Goal: Answer question/provide support: Share knowledge or assist other users

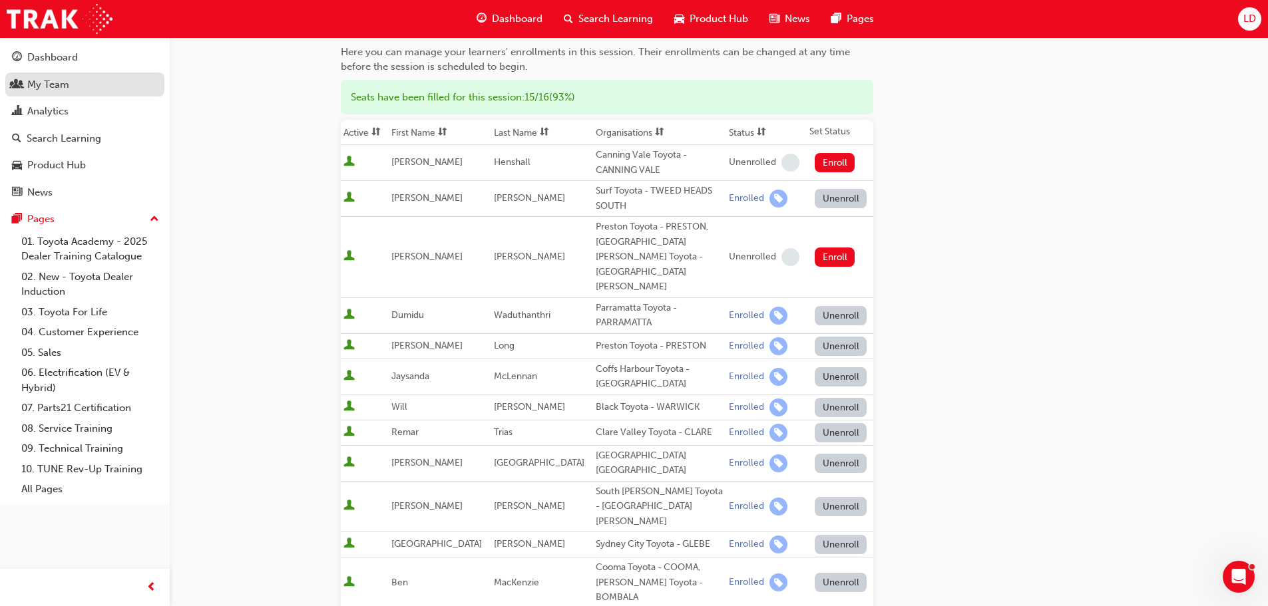
click at [48, 78] on div "My Team" at bounding box center [48, 84] width 42 height 15
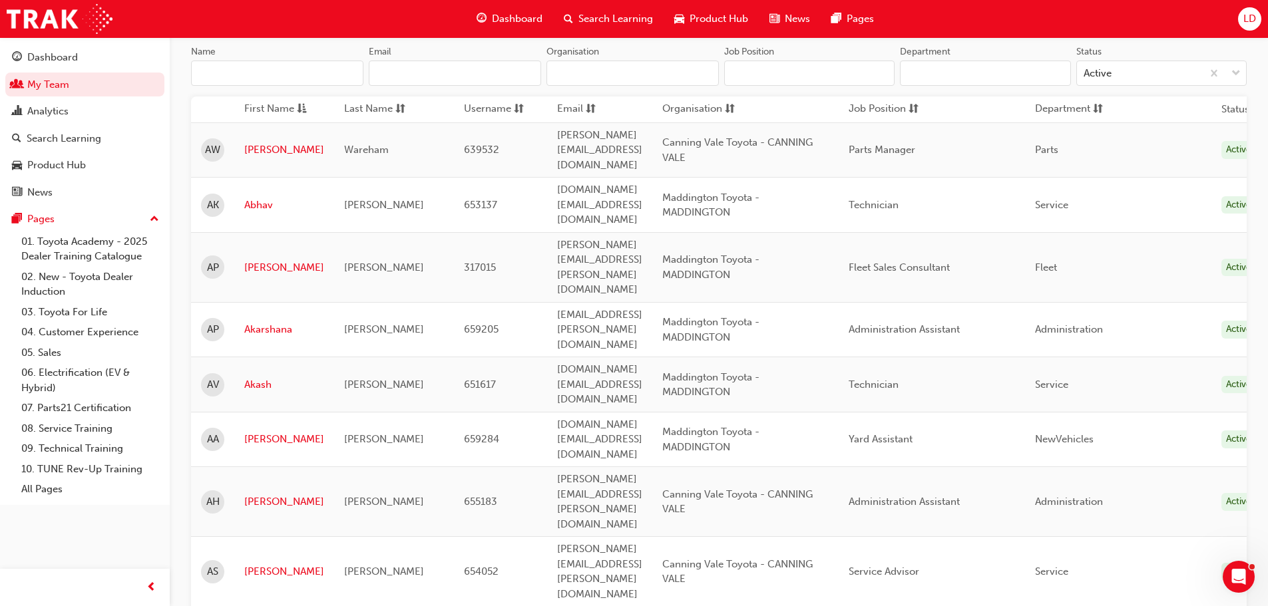
click at [246, 83] on input "Name" at bounding box center [277, 73] width 172 height 25
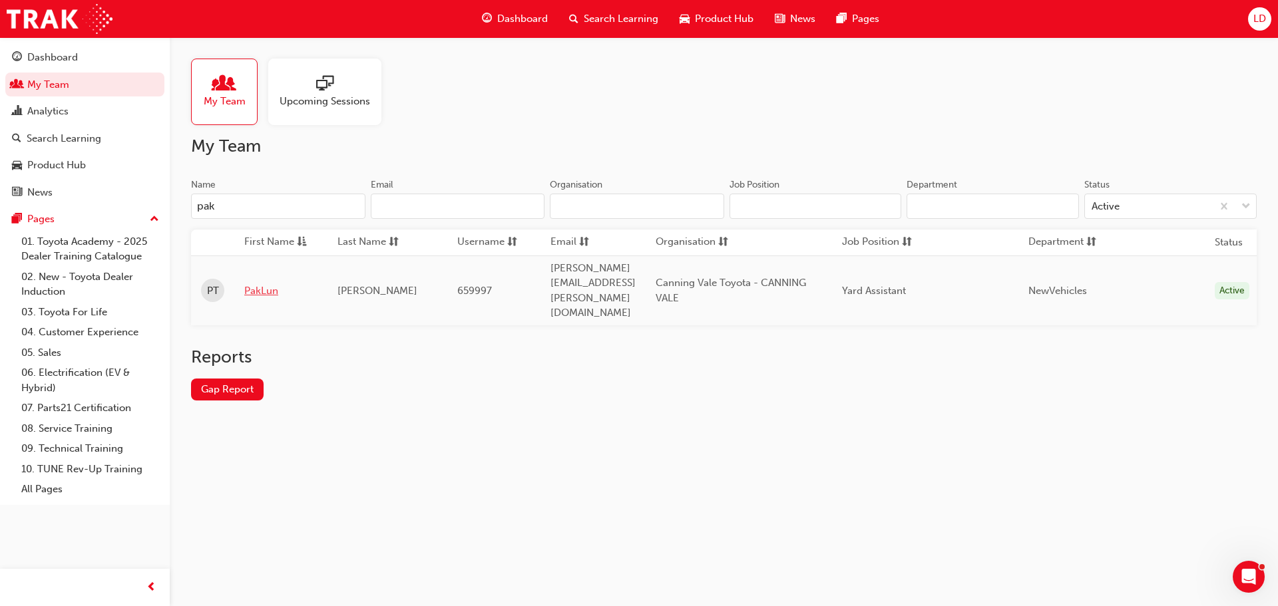
type input "pak"
click at [265, 283] on link "PakLun" at bounding box center [280, 290] width 73 height 15
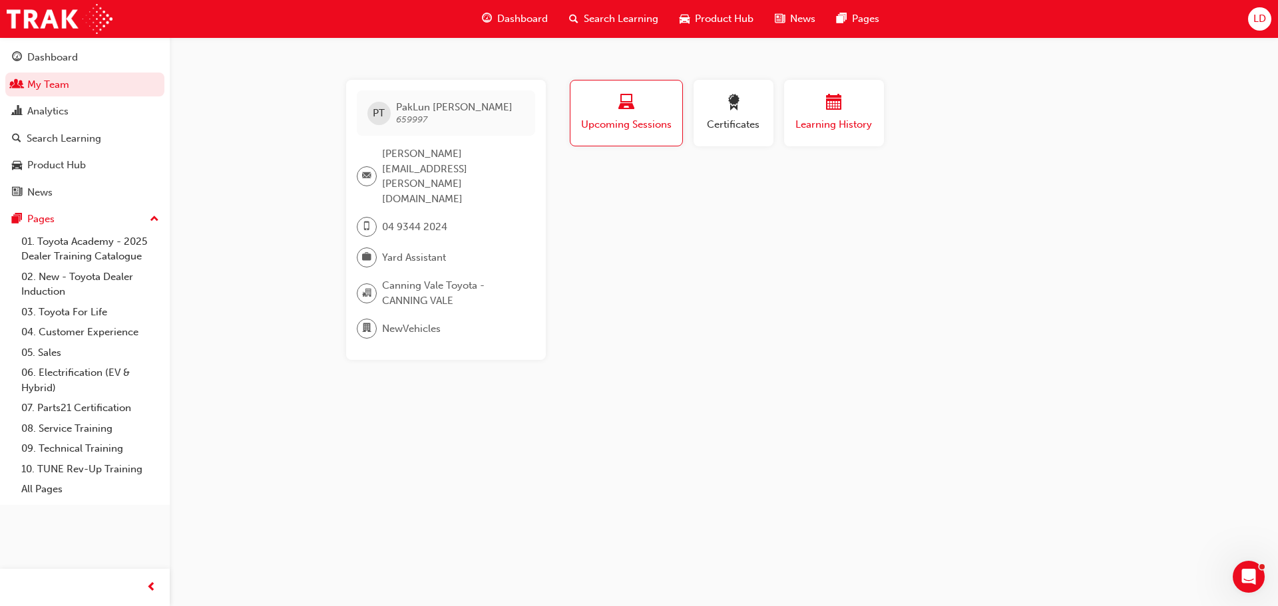
click at [838, 112] on span "calendar-icon" at bounding box center [834, 103] width 16 height 18
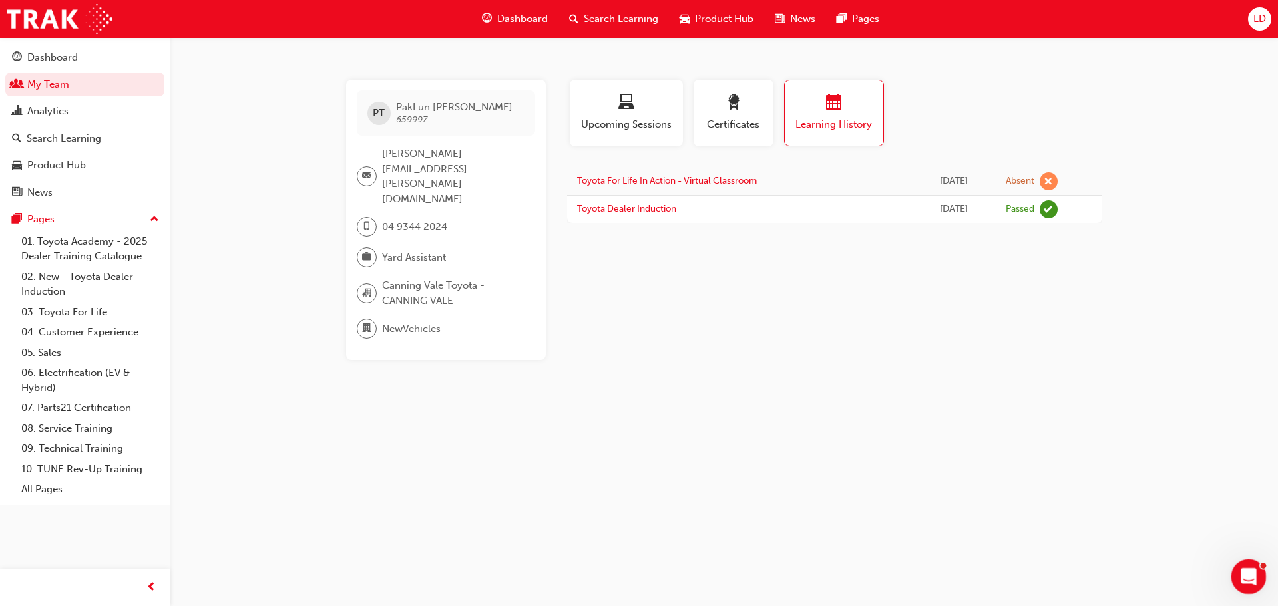
click at [1263, 571] on div "Open Intercom Messenger" at bounding box center [1246, 575] width 44 height 44
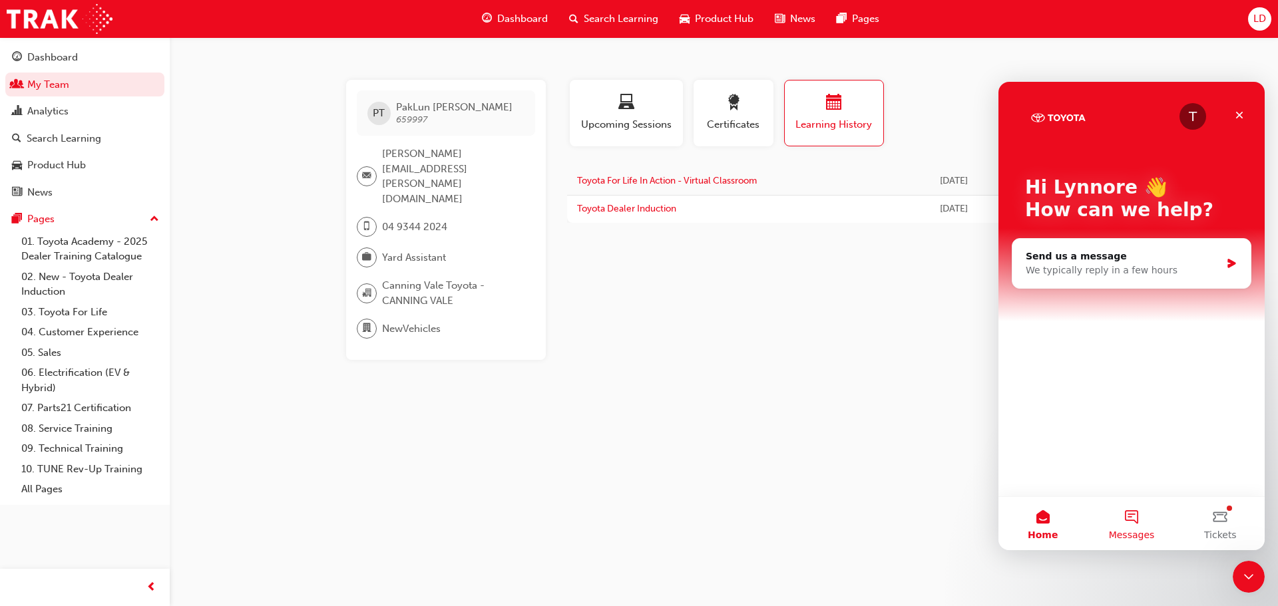
click at [1138, 519] on button "Messages" at bounding box center [1131, 523] width 88 height 53
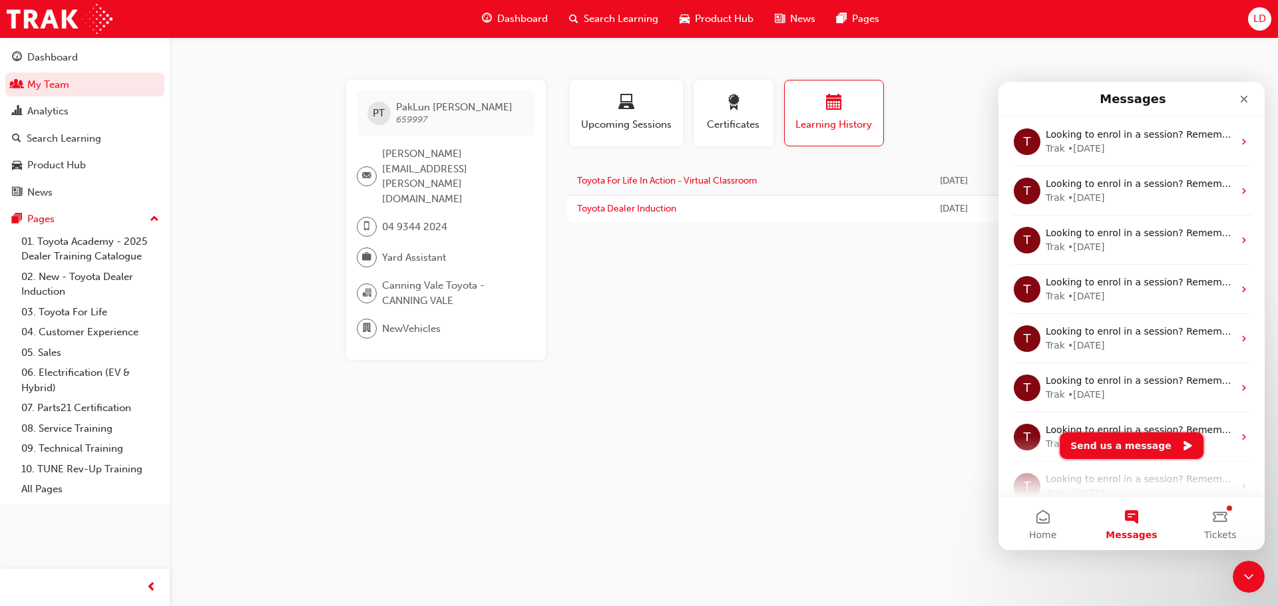
click at [1139, 448] on button "Send us a message" at bounding box center [1131, 445] width 144 height 27
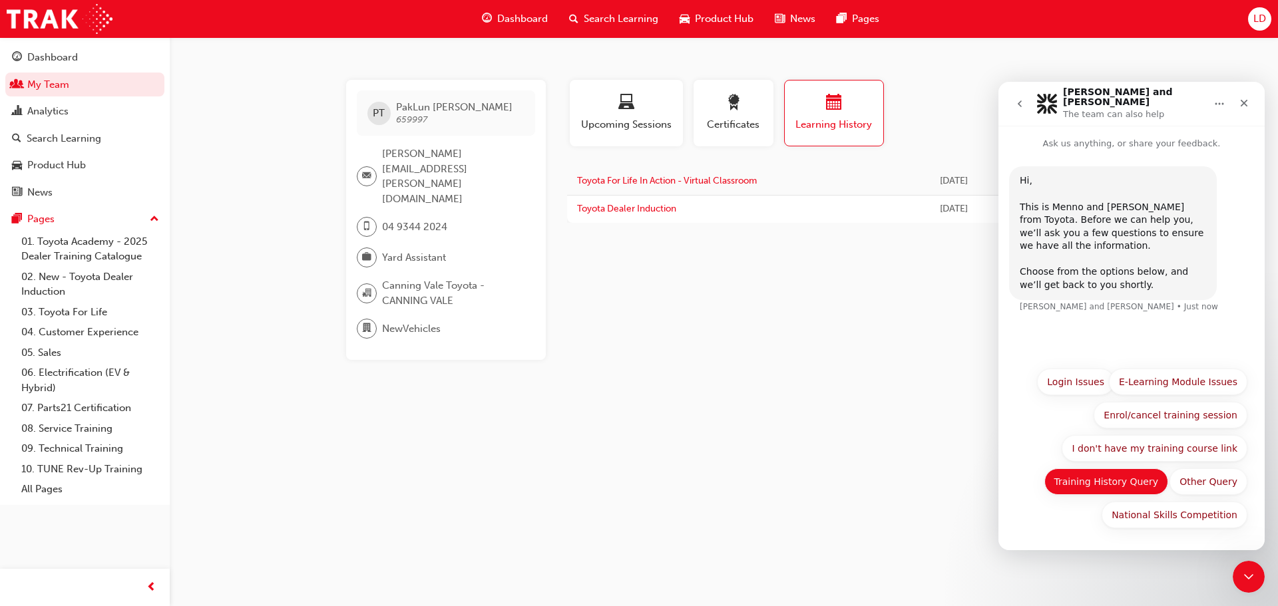
click at [1088, 488] on button "Training History Query" at bounding box center [1106, 481] width 124 height 27
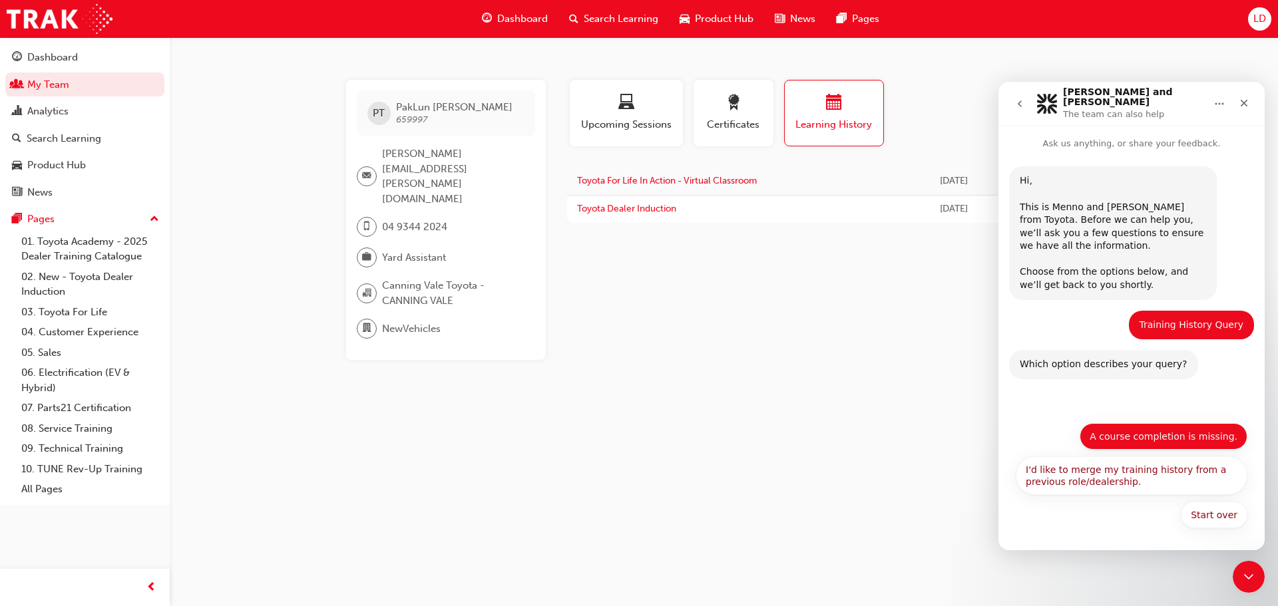
click at [1163, 442] on button "A course completion is missing." at bounding box center [1163, 436] width 168 height 27
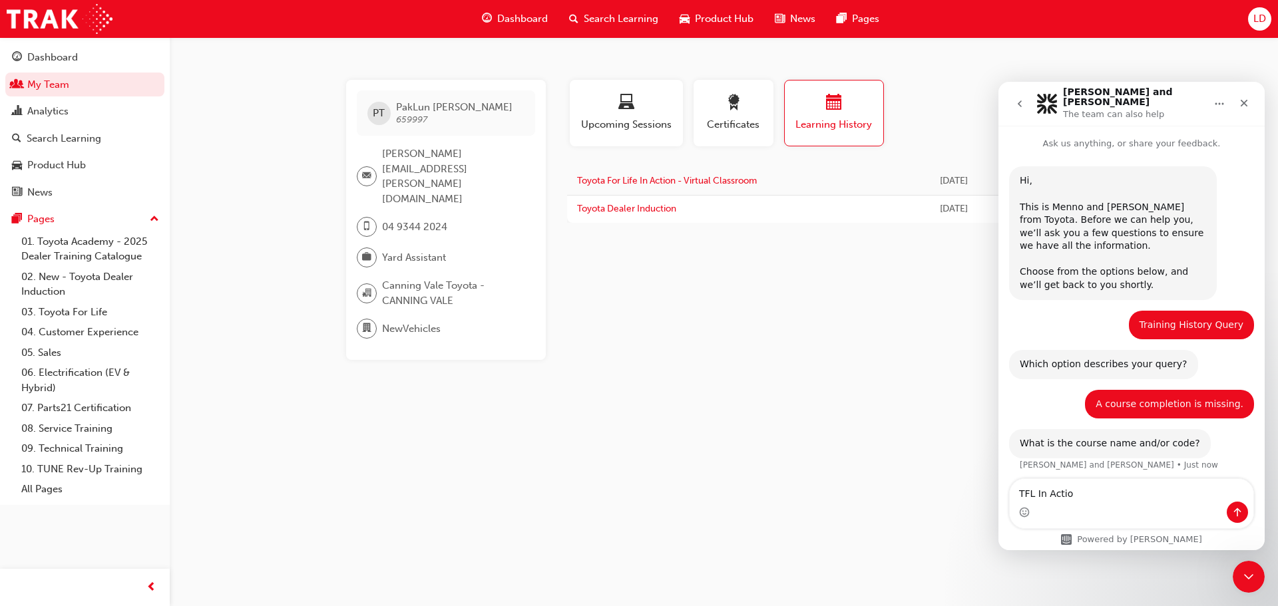
type textarea "TFL In Action"
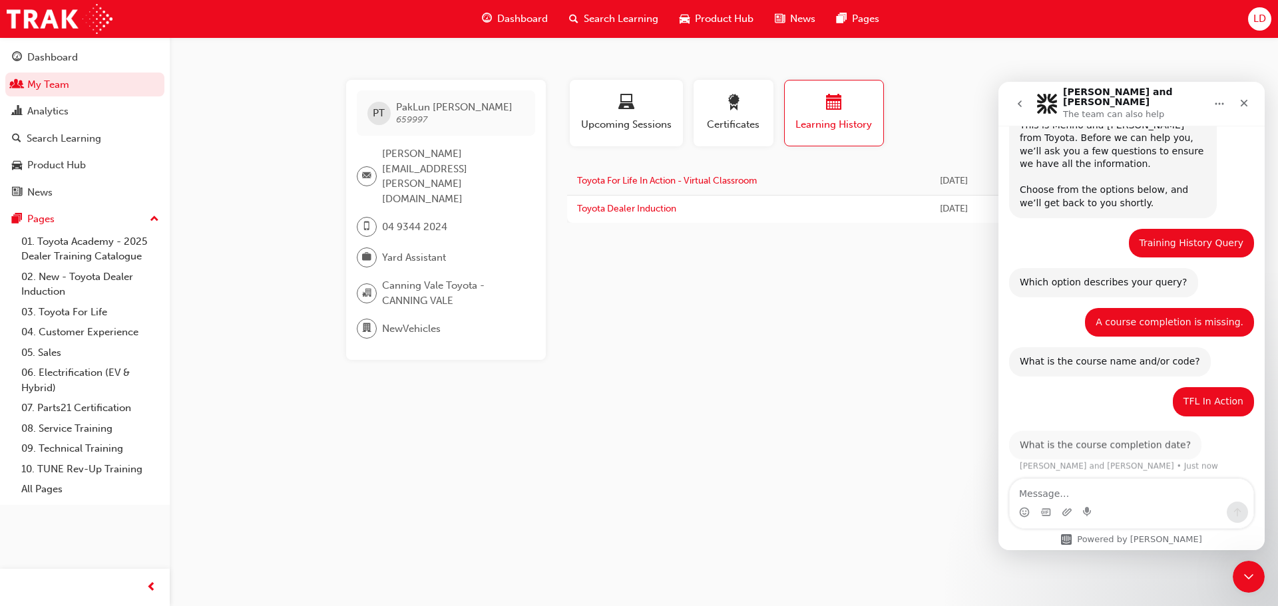
scroll to position [79, 0]
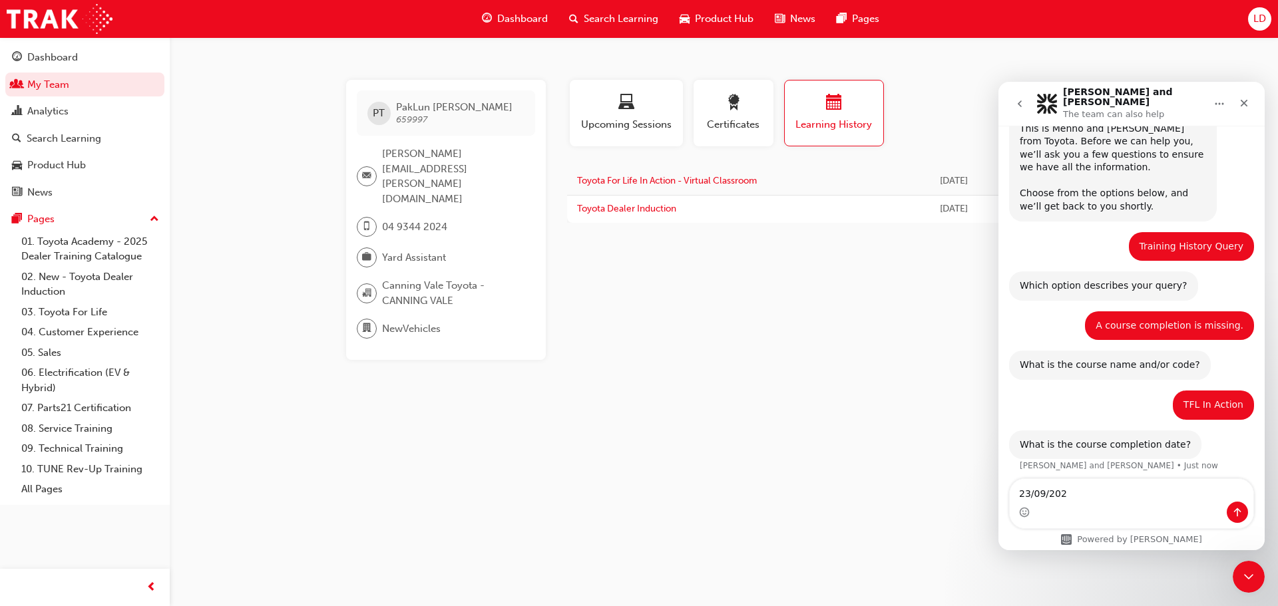
type textarea "[DATE]"
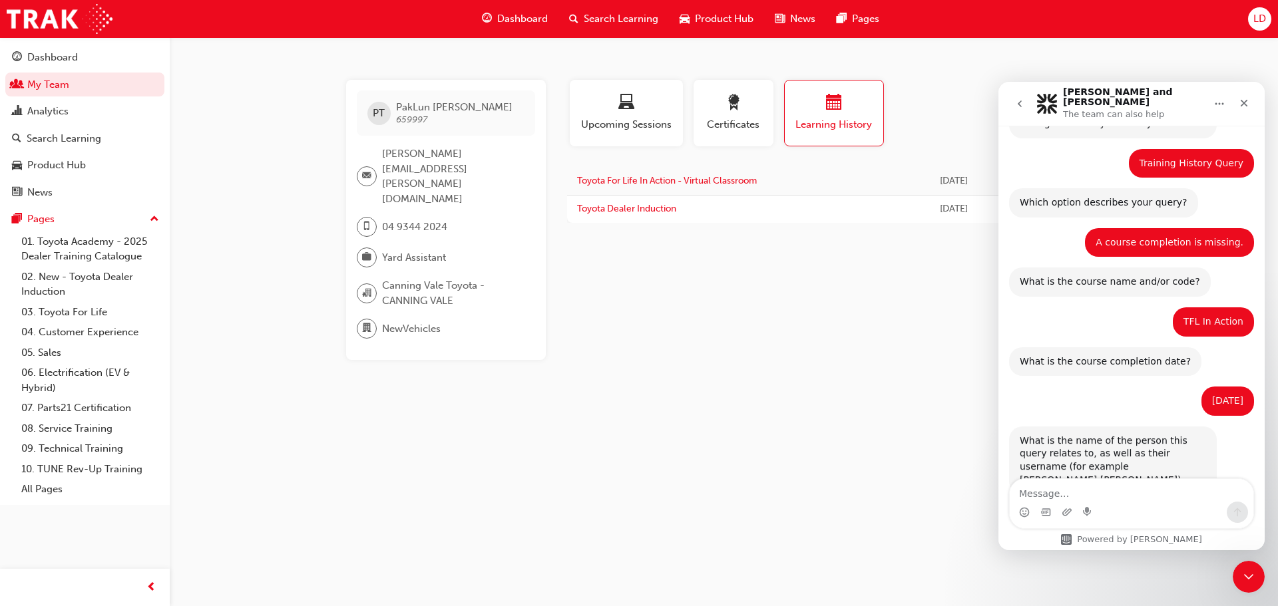
scroll to position [184, 0]
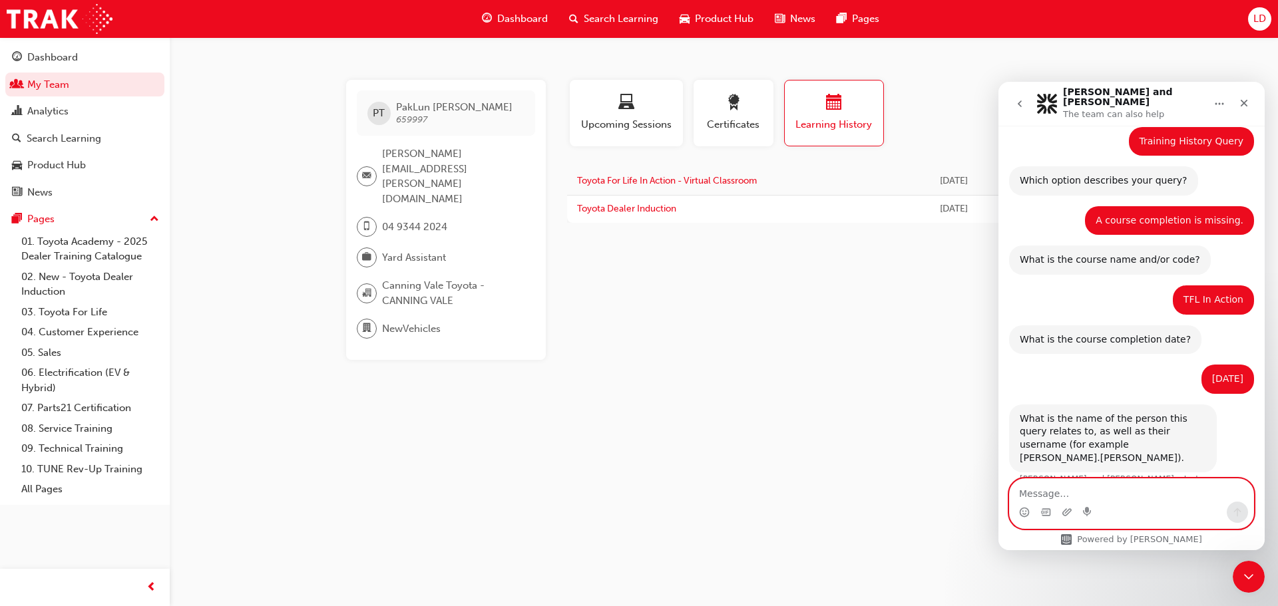
click at [1099, 489] on textarea "Message…" at bounding box center [1131, 490] width 244 height 23
paste textarea "PakLun.Tam"
type textarea "PakLun.Tam"
click at [1242, 507] on icon "Send a message…" at bounding box center [1237, 512] width 11 height 11
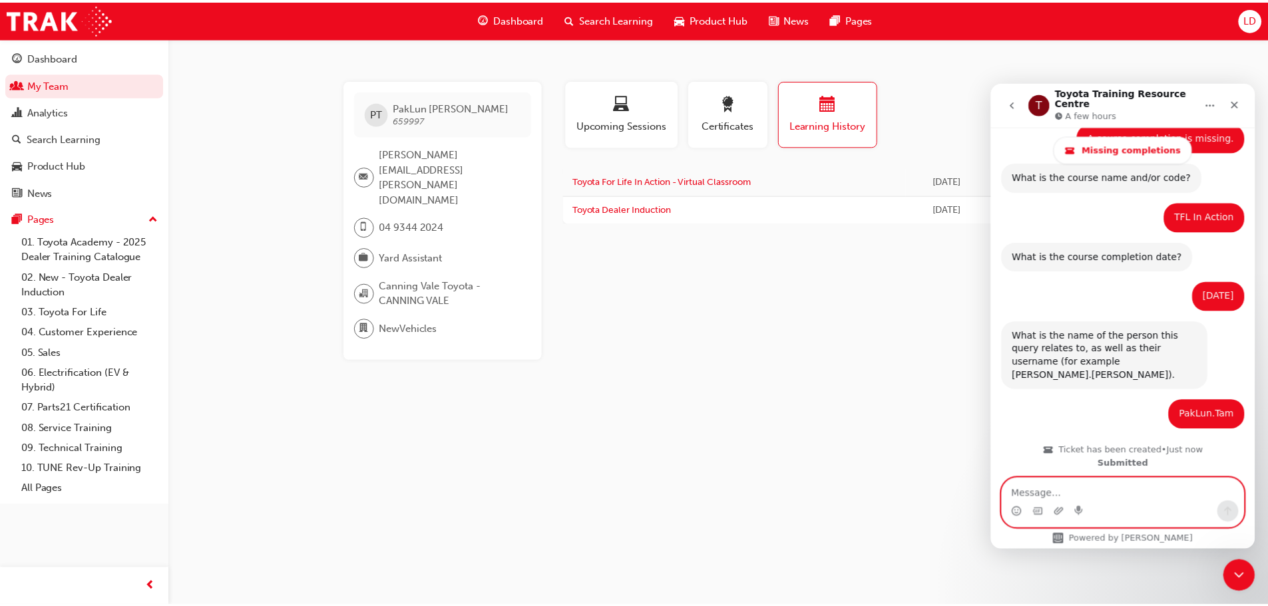
scroll to position [410, 0]
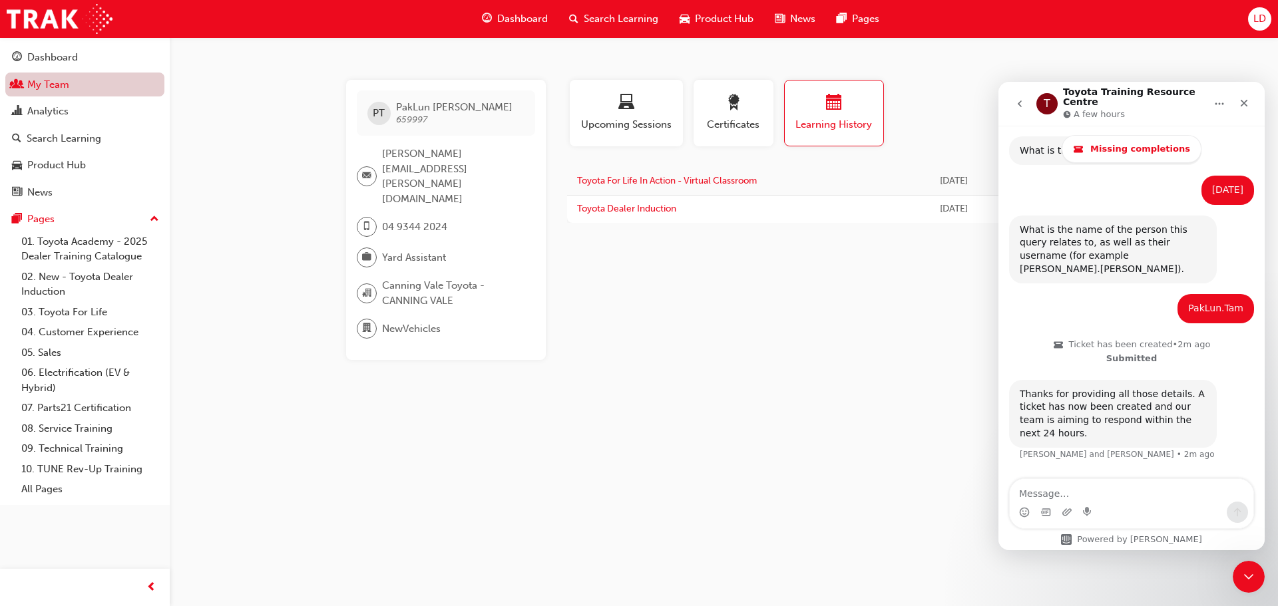
click at [58, 90] on link "My Team" at bounding box center [84, 85] width 159 height 25
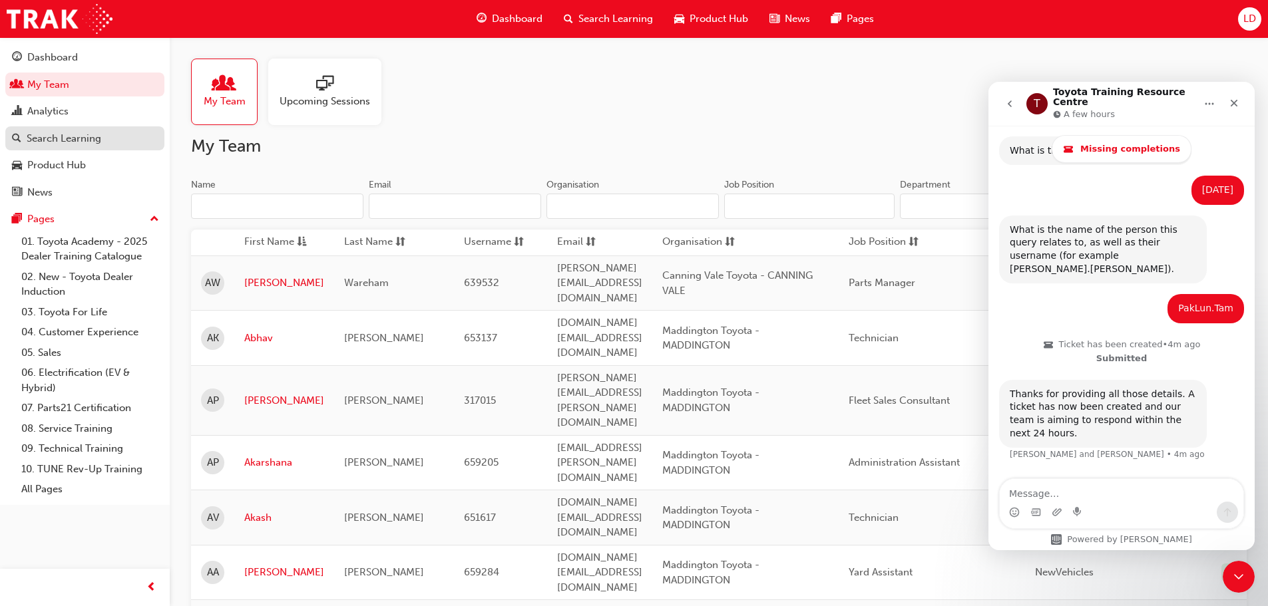
click at [100, 142] on div "Search Learning" at bounding box center [64, 138] width 75 height 15
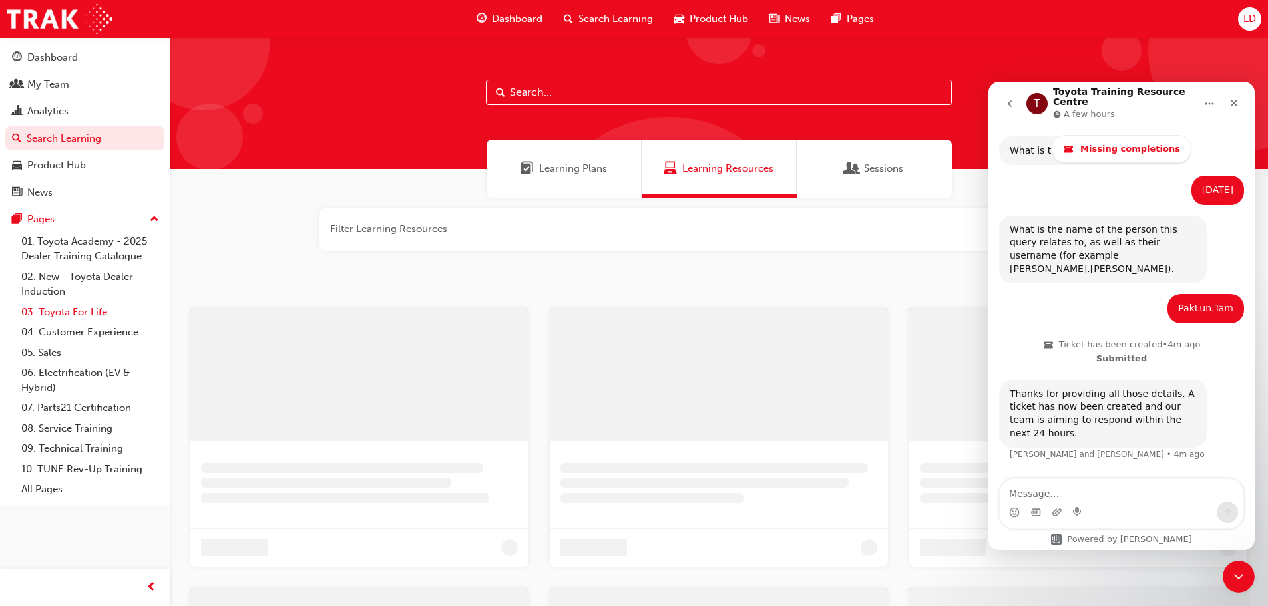
click at [72, 314] on link "03. Toyota For Life" at bounding box center [90, 312] width 148 height 21
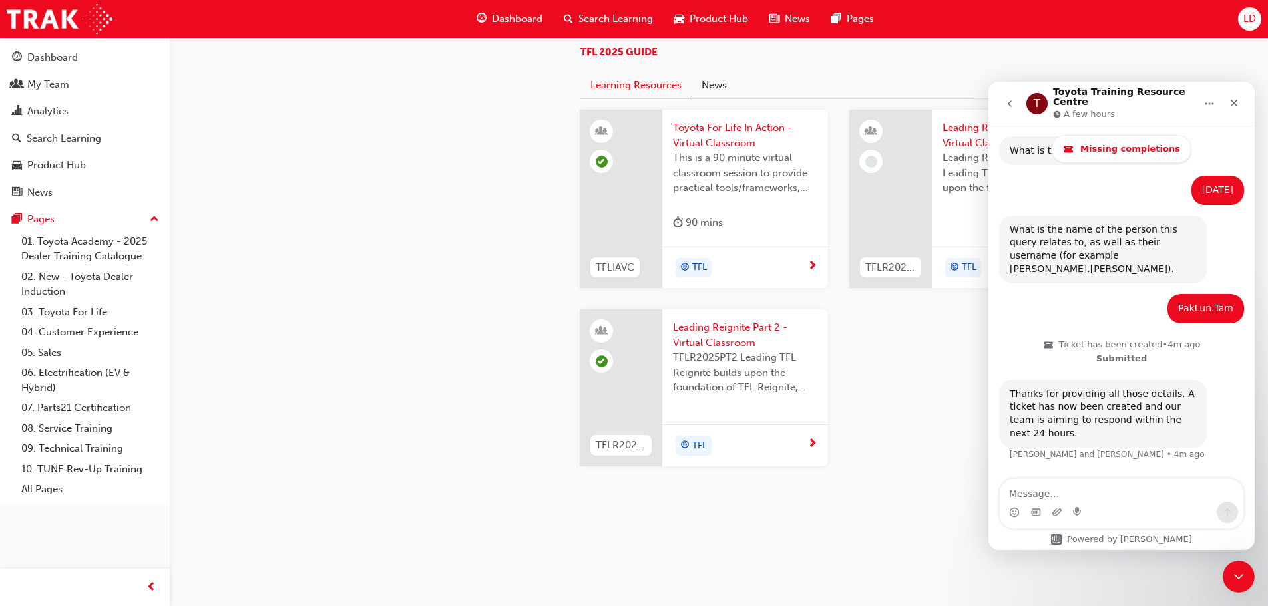
scroll to position [1065, 0]
click at [714, 150] on span "Toyota For Life In Action - Virtual Classroom" at bounding box center [745, 135] width 144 height 30
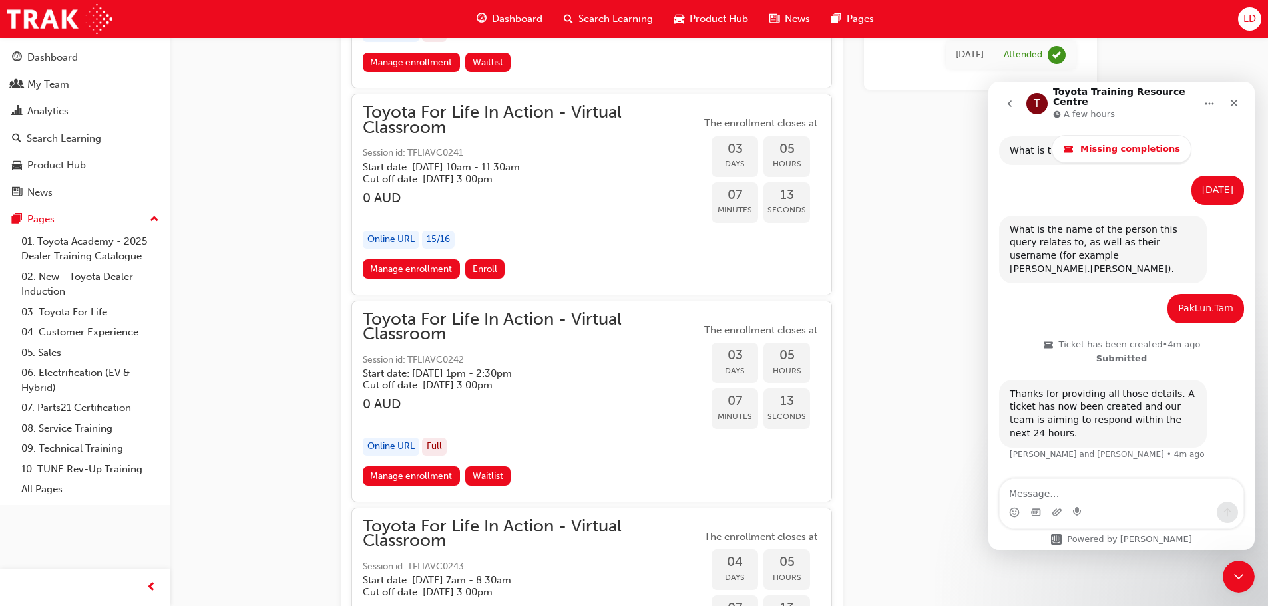
scroll to position [1796, 0]
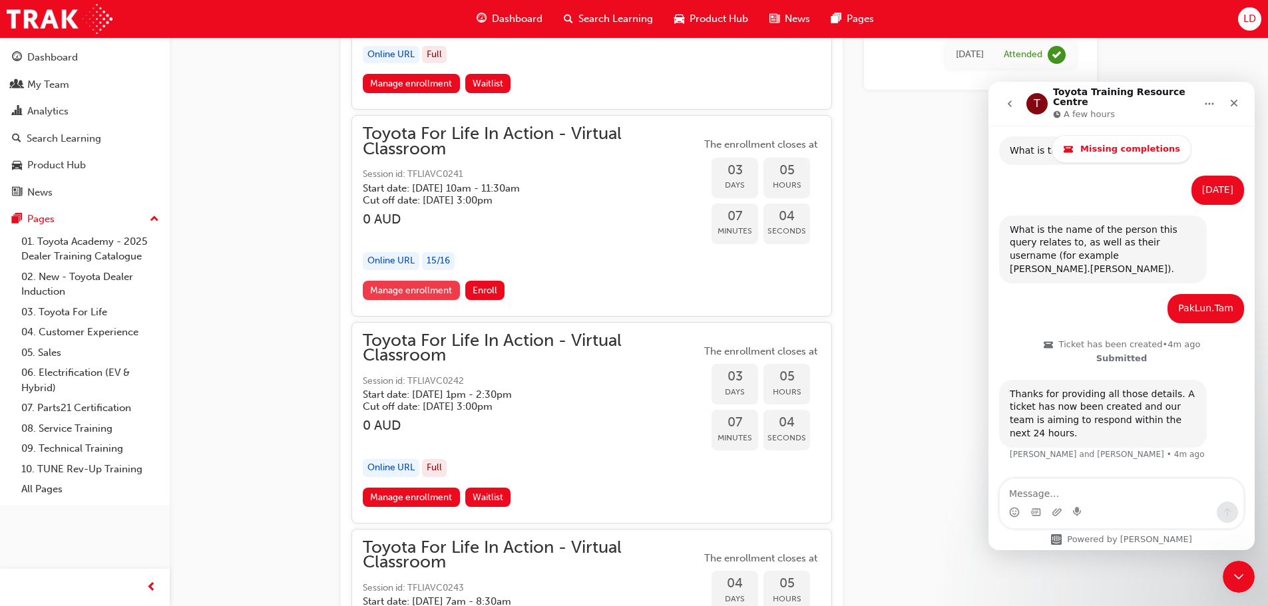
click at [389, 296] on link "Manage enrollment" at bounding box center [411, 290] width 97 height 19
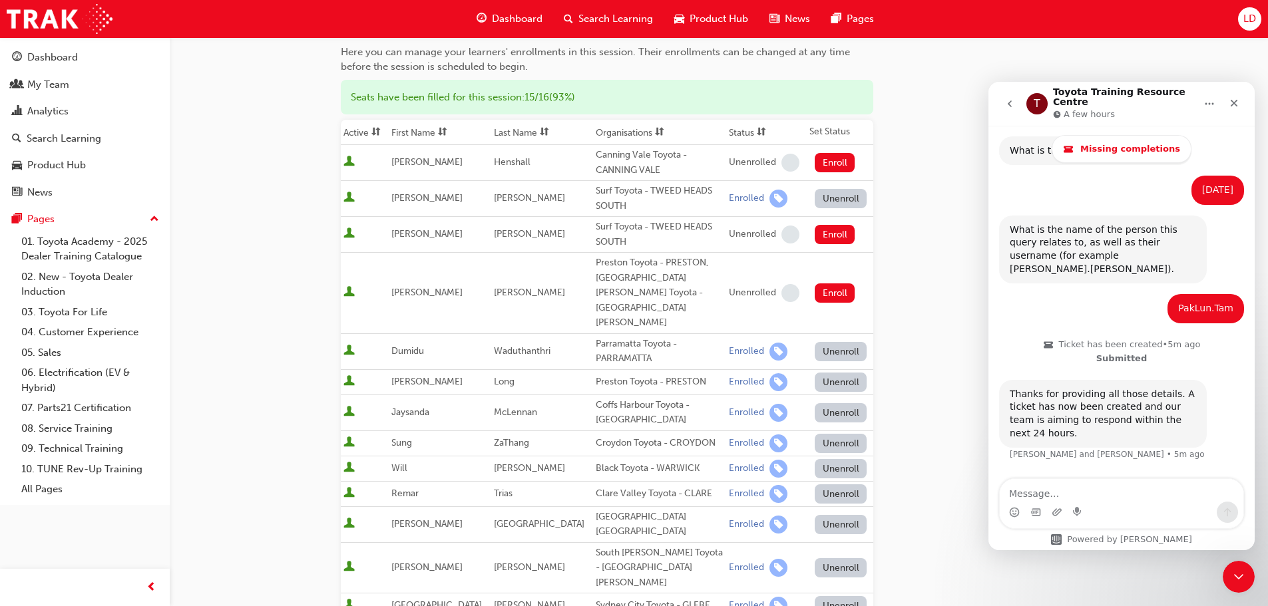
scroll to position [532, 0]
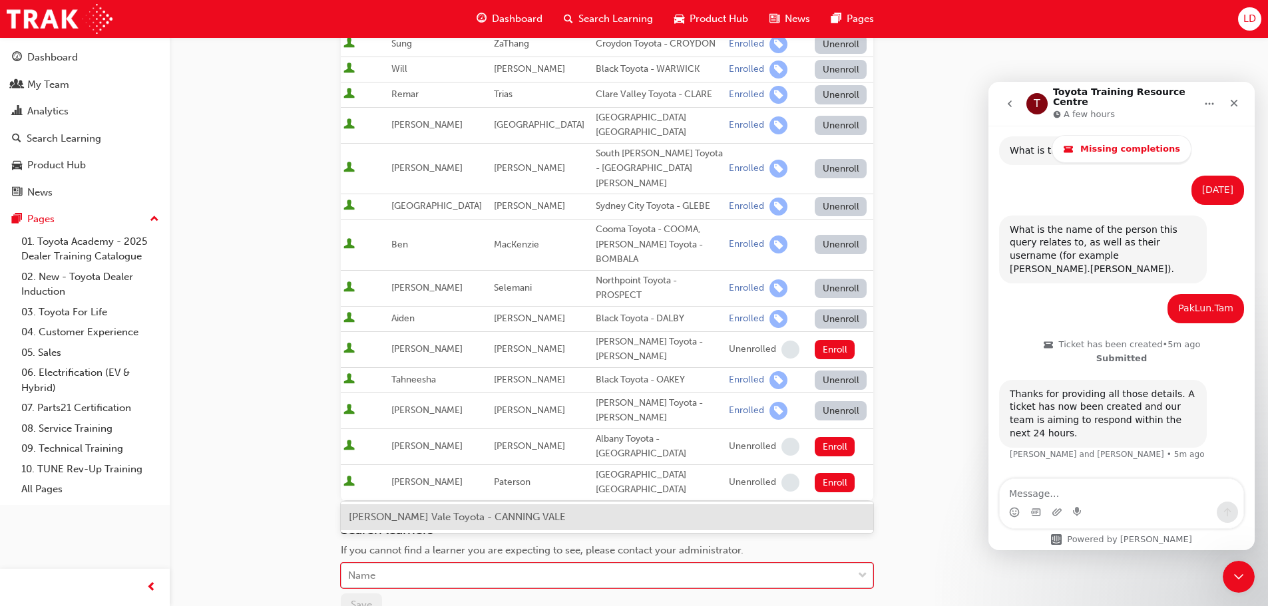
click at [377, 564] on div "Name" at bounding box center [596, 575] width 511 height 23
type input "cou"
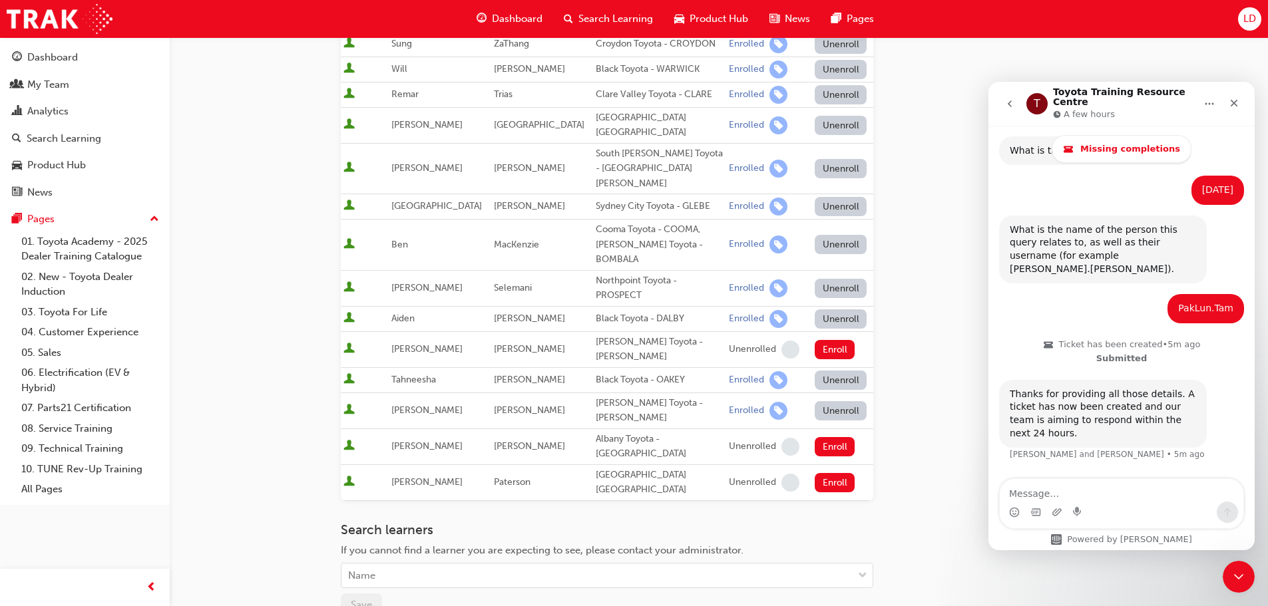
click at [297, 456] on div "Go to session detail page Manage enrollment for Toyota For Life In Action - Vir…" at bounding box center [634, 131] width 1268 height 1327
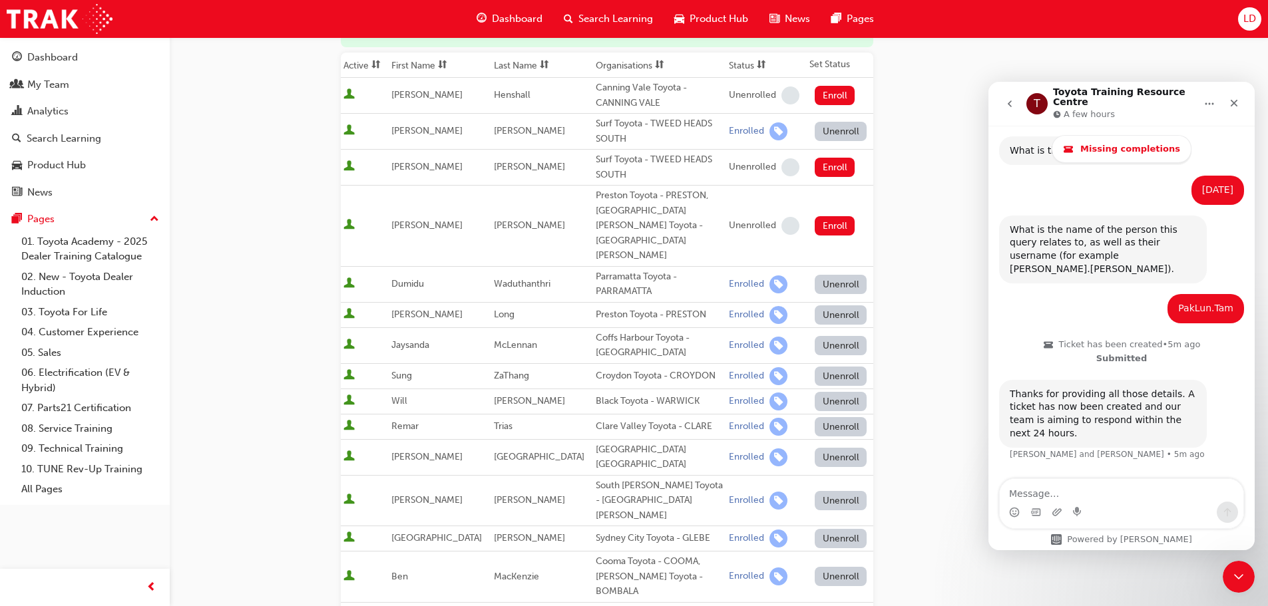
scroll to position [67, 0]
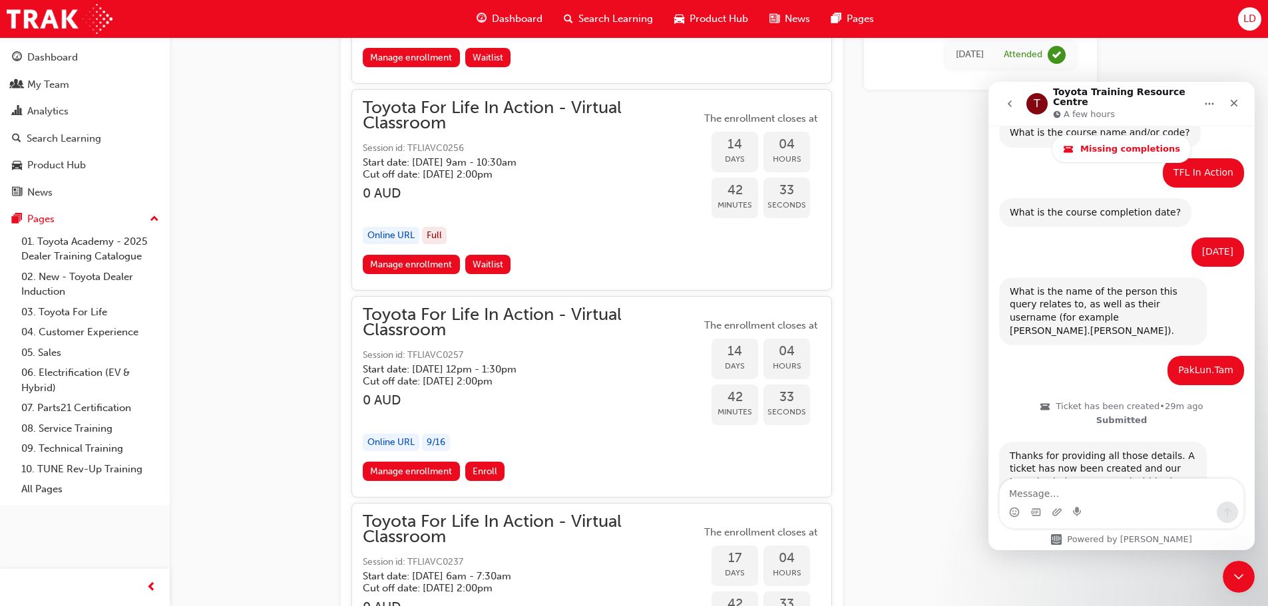
scroll to position [410, 0]
